Goal: Information Seeking & Learning: Learn about a topic

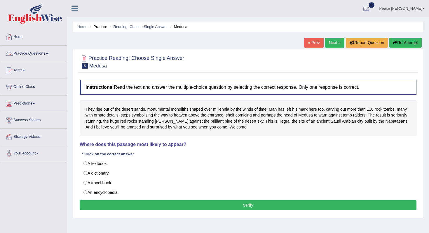
click at [51, 55] on link "Practice Questions" at bounding box center [33, 53] width 67 height 15
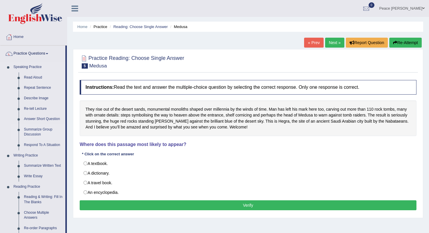
click at [40, 130] on link "Summarize Group Discussion" at bounding box center [43, 131] width 44 height 15
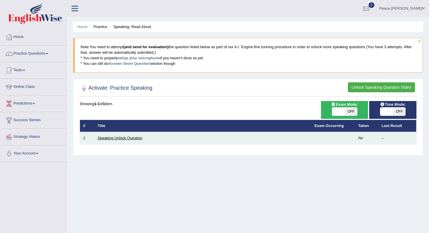
click at [122, 138] on link "Speaking Unlock Question" at bounding box center [120, 138] width 45 height 4
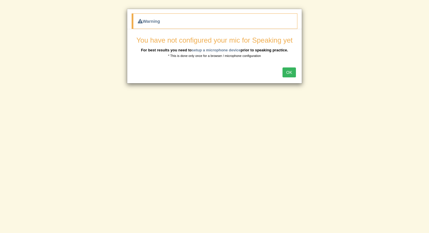
click at [292, 75] on button "OK" at bounding box center [289, 72] width 13 height 10
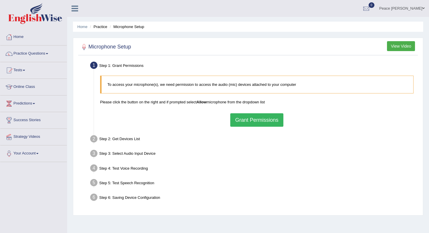
click at [396, 47] on button "View Video" at bounding box center [401, 46] width 28 height 10
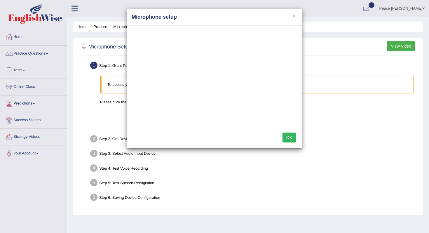
click at [288, 137] on button "OK" at bounding box center [289, 138] width 13 height 10
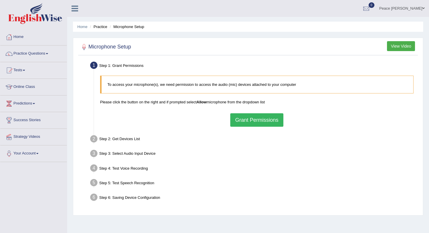
click at [398, 48] on button "View Video" at bounding box center [401, 46] width 28 height 10
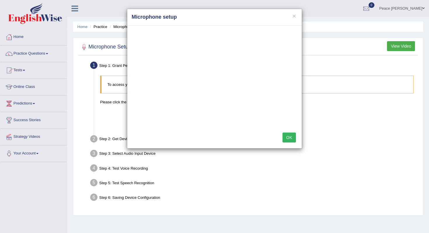
drag, startPoint x: 241, startPoint y: 134, endPoint x: 276, endPoint y: 153, distance: 39.9
click at [278, 156] on div "× Microphone setup OK" at bounding box center [214, 116] width 429 height 233
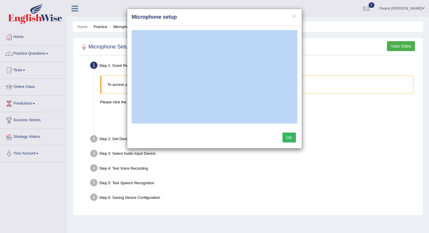
click at [291, 136] on button "OK" at bounding box center [289, 138] width 13 height 10
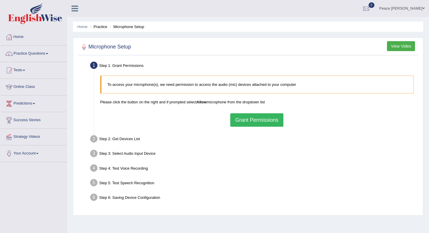
click at [267, 119] on button "Grant Permissions" at bounding box center [256, 119] width 53 height 13
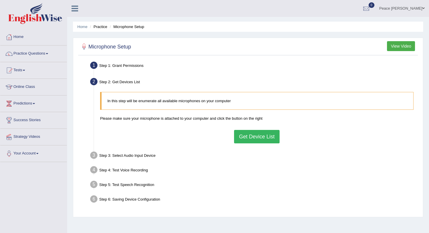
click at [84, 47] on div at bounding box center [84, 47] width 9 height 9
click at [84, 48] on div at bounding box center [84, 47] width 9 height 9
click at [25, 86] on link "Online Class" at bounding box center [33, 86] width 67 height 15
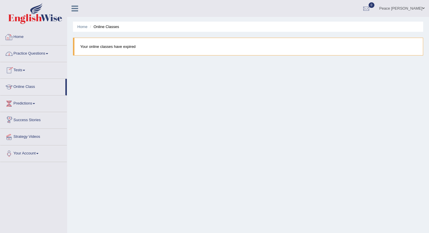
click at [34, 52] on link "Practice Questions" at bounding box center [33, 53] width 67 height 15
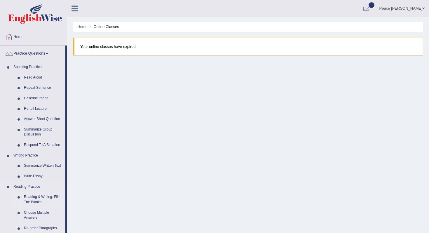
click at [27, 200] on link "Reading & Writing: Fill In The Blanks" at bounding box center [43, 199] width 44 height 15
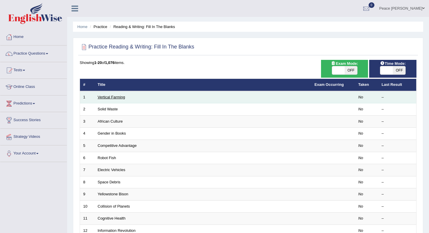
click at [117, 98] on link "Vertical Farming" at bounding box center [111, 97] width 27 height 4
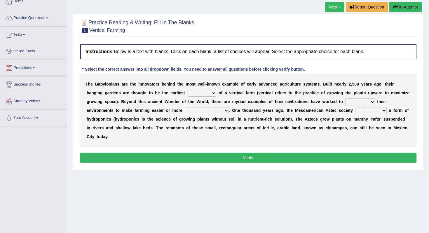
scroll to position [35, 0]
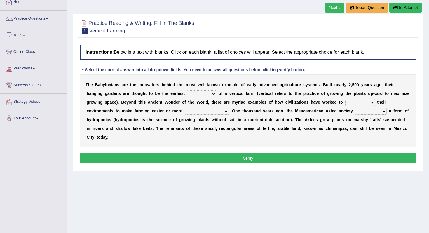
click at [203, 96] on select "prototype failure discredit protocol" at bounding box center [201, 93] width 29 height 7
click at [361, 103] on select "manipulate escape respect disarrange" at bounding box center [361, 102] width 30 height 7
click at [198, 114] on select "productive constructive connective counterproductive" at bounding box center [207, 111] width 44 height 7
select select "productive"
click at [185, 108] on select "productive constructive connective counterproductive" at bounding box center [207, 111] width 44 height 7
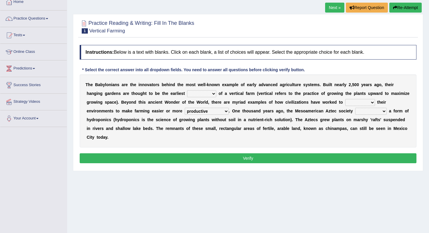
click at [371, 112] on select "domineered volunteered pioneered engineered" at bounding box center [371, 111] width 32 height 7
select select "engineered"
click at [356, 108] on select "domineered volunteered pioneered engineered" at bounding box center [371, 111] width 32 height 7
click at [359, 105] on select "manipulate escape respect disarrange" at bounding box center [361, 102] width 30 height 7
select select "respect"
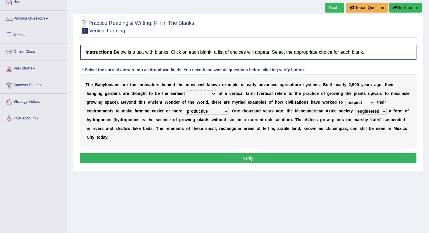
click at [346, 99] on select "manipulate escape respect disarrange" at bounding box center [361, 102] width 30 height 7
click at [213, 91] on select "prototype failure discredit protocol" at bounding box center [201, 93] width 29 height 7
select select "protocol"
click at [187, 90] on select "prototype failure discredit protocol" at bounding box center [201, 93] width 29 height 7
click at [237, 158] on button "Verify" at bounding box center [248, 158] width 337 height 10
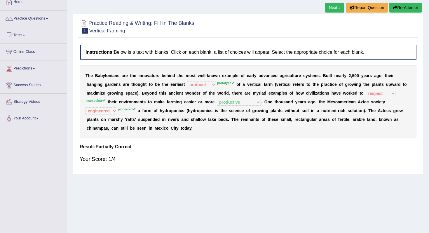
click at [330, 7] on link "Next »" at bounding box center [334, 8] width 19 height 10
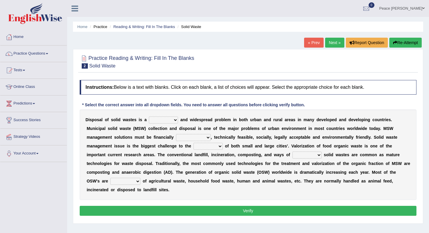
click at [172, 122] on select "slanting stinging stalling shafting" at bounding box center [163, 120] width 29 height 7
select select "slanting"
click at [149, 117] on select "slanting stinging stalling shafting" at bounding box center [163, 120] width 29 height 7
click at [204, 138] on select "unattainable sustainable objectionable treasonable" at bounding box center [193, 137] width 35 height 7
select select "unattainable"
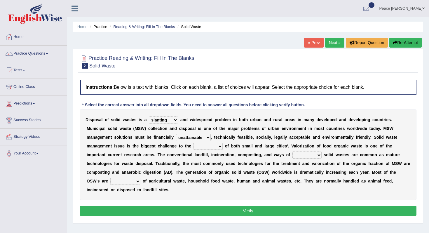
click at [176, 134] on select "unattainable sustainable objectionable treasonable" at bounding box center [193, 137] width 35 height 7
click at [212, 147] on select "plants culture authorities history" at bounding box center [208, 146] width 29 height 7
select select "history"
click at [194, 143] on select "plants culture authorities history" at bounding box center [208, 146] width 29 height 7
click at [296, 154] on select "reserving preserving deserving handling" at bounding box center [307, 155] width 29 height 7
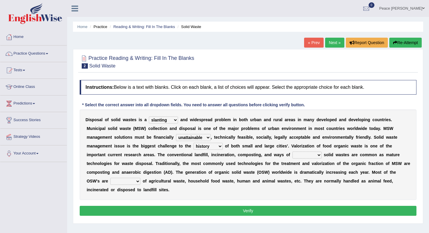
select select "deserving"
click at [293, 152] on select "reserving preserving deserving handling" at bounding box center [307, 155] width 29 height 7
click at [258, 208] on button "Verify" at bounding box center [248, 211] width 337 height 10
click at [124, 182] on select "composed disposed composing disposing" at bounding box center [125, 181] width 30 height 7
select select "composing"
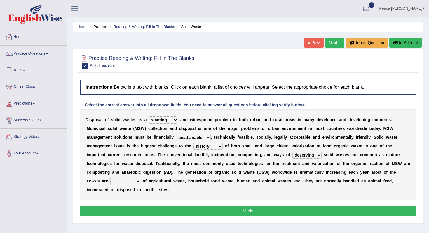
click at [110, 178] on select "composed disposed composing disposing" at bounding box center [125, 181] width 30 height 7
click at [154, 212] on button "Verify" at bounding box center [248, 211] width 337 height 10
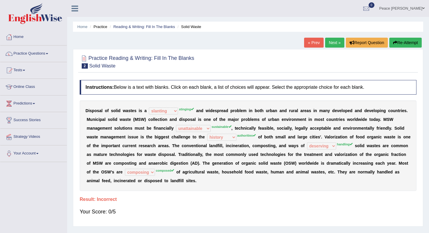
click at [334, 43] on link "Next »" at bounding box center [334, 43] width 19 height 10
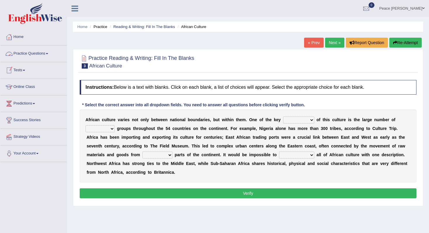
click at [37, 50] on link "Practice Questions" at bounding box center [33, 53] width 67 height 15
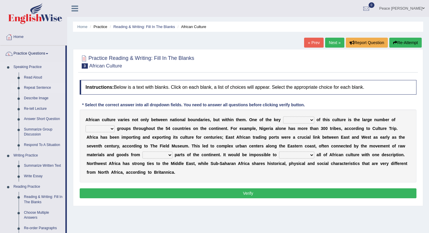
click at [42, 89] on link "Repeat Sentence" at bounding box center [43, 88] width 44 height 11
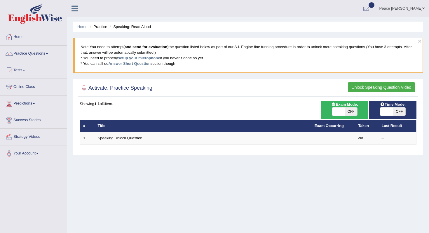
click at [370, 88] on button "Unlock Speaking Question Video" at bounding box center [381, 87] width 67 height 10
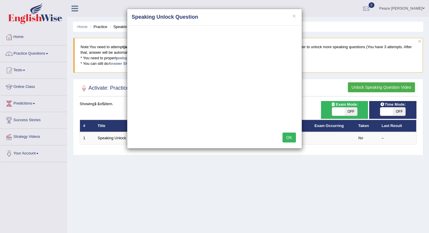
click at [288, 139] on button "OK" at bounding box center [289, 138] width 13 height 10
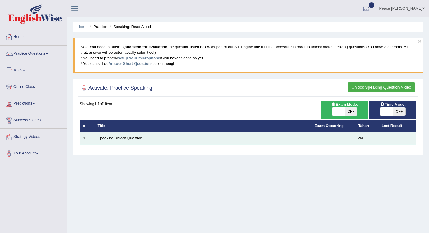
click at [136, 138] on link "Speaking Unlock Question" at bounding box center [120, 138] width 45 height 4
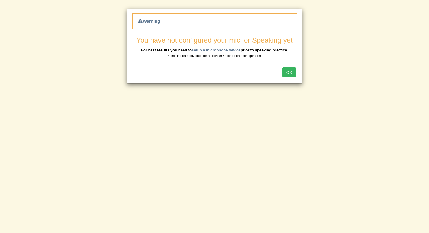
click at [293, 76] on button "OK" at bounding box center [289, 72] width 13 height 10
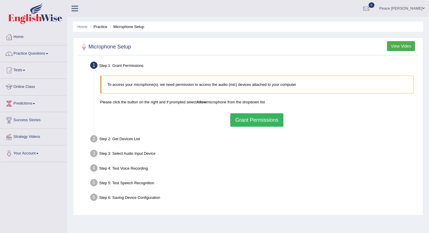
click at [252, 120] on button "Grant Permissions" at bounding box center [256, 119] width 53 height 13
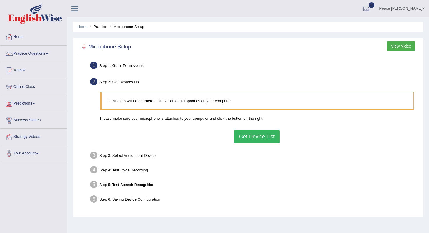
click at [247, 139] on button "Get Device List" at bounding box center [257, 136] width 46 height 13
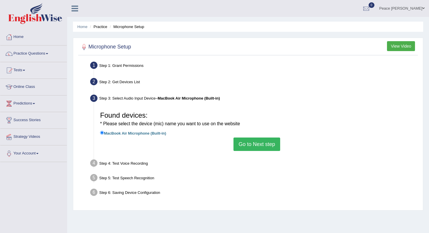
click at [247, 143] on button "Go to Next step" at bounding box center [257, 144] width 46 height 13
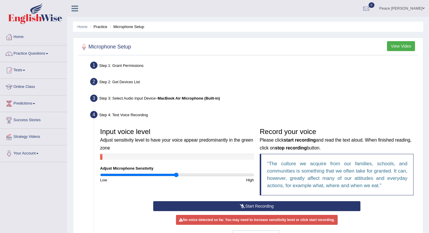
click at [235, 206] on button "Start Recording" at bounding box center [256, 206] width 207 height 10
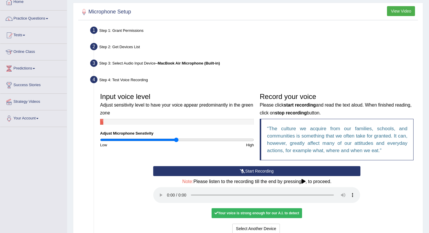
scroll to position [47, 0]
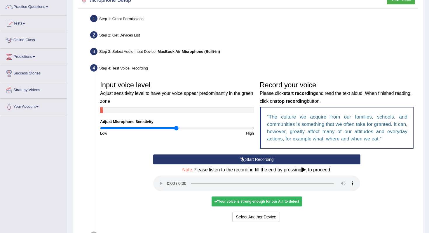
click at [254, 201] on div "Your voice is strong enough for our A.I. to detect" at bounding box center [257, 202] width 91 height 10
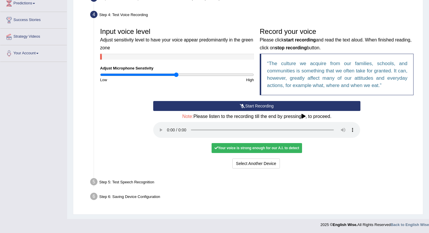
scroll to position [101, 0]
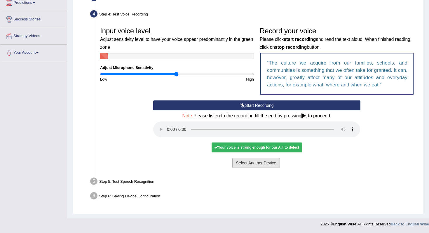
click at [276, 165] on button "Select Another Device" at bounding box center [256, 163] width 48 height 10
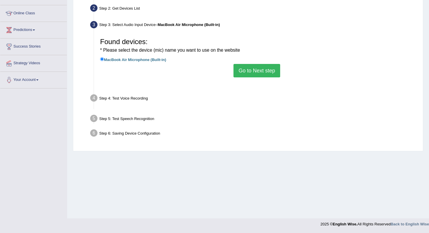
scroll to position [74, 0]
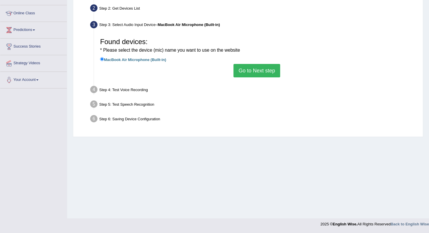
click at [258, 68] on button "Go to Next step" at bounding box center [257, 70] width 46 height 13
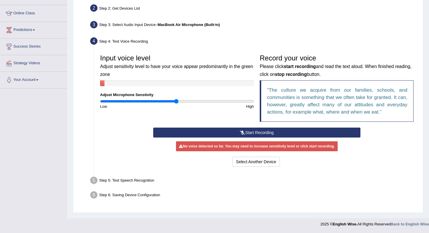
click at [251, 132] on button "Start Recording" at bounding box center [256, 133] width 207 height 10
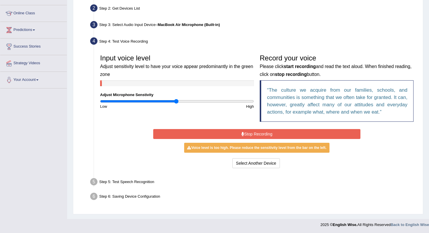
click at [244, 131] on button "Stop Recording" at bounding box center [256, 134] width 207 height 10
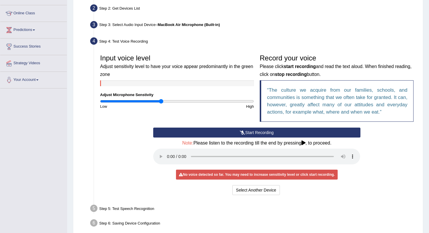
drag, startPoint x: 177, startPoint y: 100, endPoint x: 161, endPoint y: 99, distance: 16.7
click at [161, 99] on input "range" at bounding box center [177, 101] width 154 height 5
click at [249, 132] on button "Start Recording" at bounding box center [256, 133] width 207 height 10
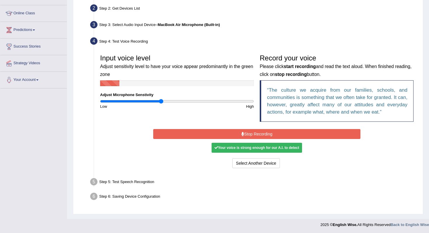
click at [249, 132] on button "Stop Recording" at bounding box center [256, 134] width 207 height 10
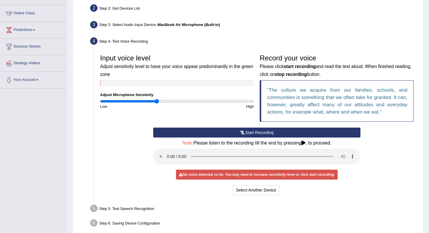
drag, startPoint x: 161, startPoint y: 101, endPoint x: 157, endPoint y: 102, distance: 4.1
type input "0.74"
click at [157, 102] on input "range" at bounding box center [177, 101] width 154 height 5
click at [224, 134] on button "Start Recording" at bounding box center [256, 133] width 207 height 10
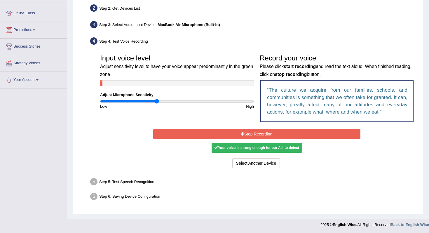
click at [224, 133] on button "Stop Recording" at bounding box center [256, 134] width 207 height 10
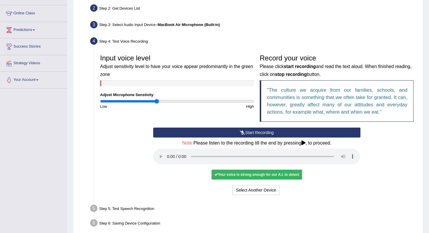
click at [371, 156] on div "Start Recording Stop Recording Note: Please listen to the recording till the en…" at bounding box center [257, 162] width 320 height 69
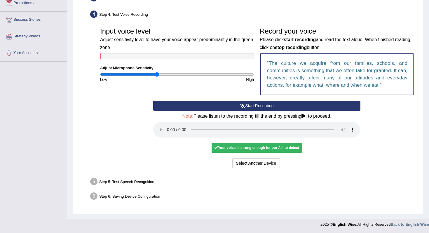
scroll to position [101, 0]
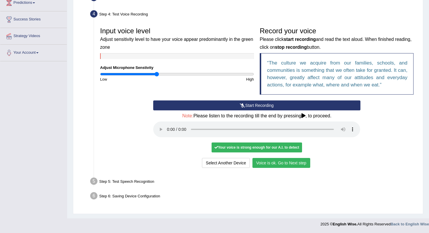
click at [272, 162] on button "Voice is ok. Go to Next step" at bounding box center [282, 163] width 58 height 10
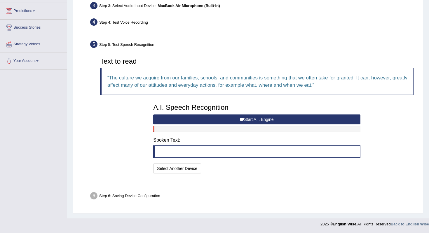
scroll to position [78, 0]
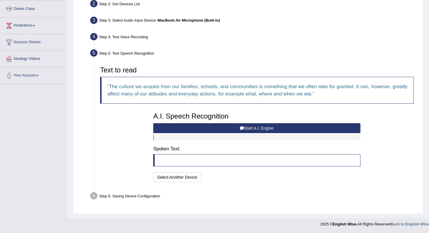
click at [262, 127] on button "Start A.I. Engine" at bounding box center [256, 128] width 207 height 10
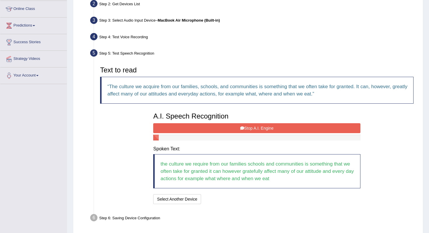
click at [261, 127] on button "Stop A.I. Engine" at bounding box center [256, 128] width 207 height 10
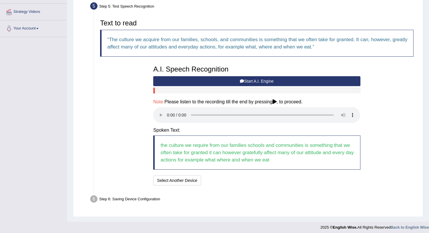
scroll to position [128, 0]
